Goal: Obtain resource: Download file/media

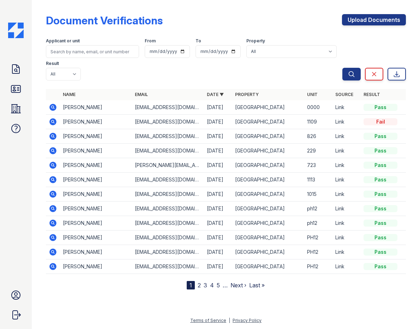
click at [54, 136] on icon at bounding box center [52, 136] width 7 height 7
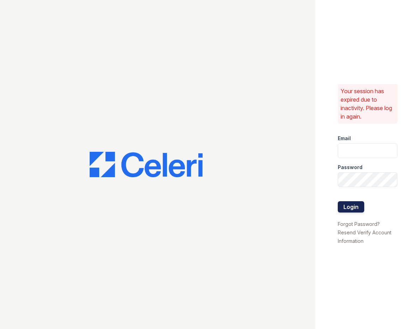
type input "sasha.gonzalez@corcoran.com"
click at [351, 204] on button "Login" at bounding box center [350, 206] width 26 height 11
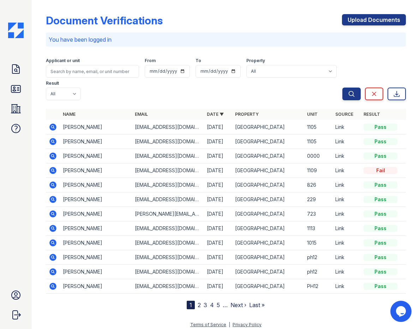
click at [50, 184] on icon at bounding box center [52, 184] width 7 height 7
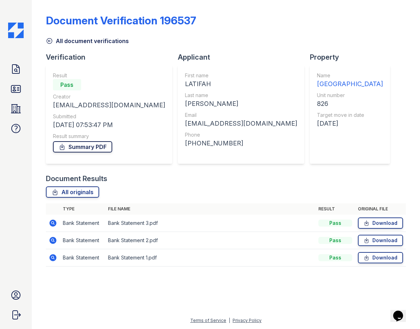
click at [81, 148] on link "Summary PDF" at bounding box center [82, 146] width 59 height 11
click at [373, 224] on link "Download" at bounding box center [380, 222] width 45 height 11
